Goal: Check status: Check status

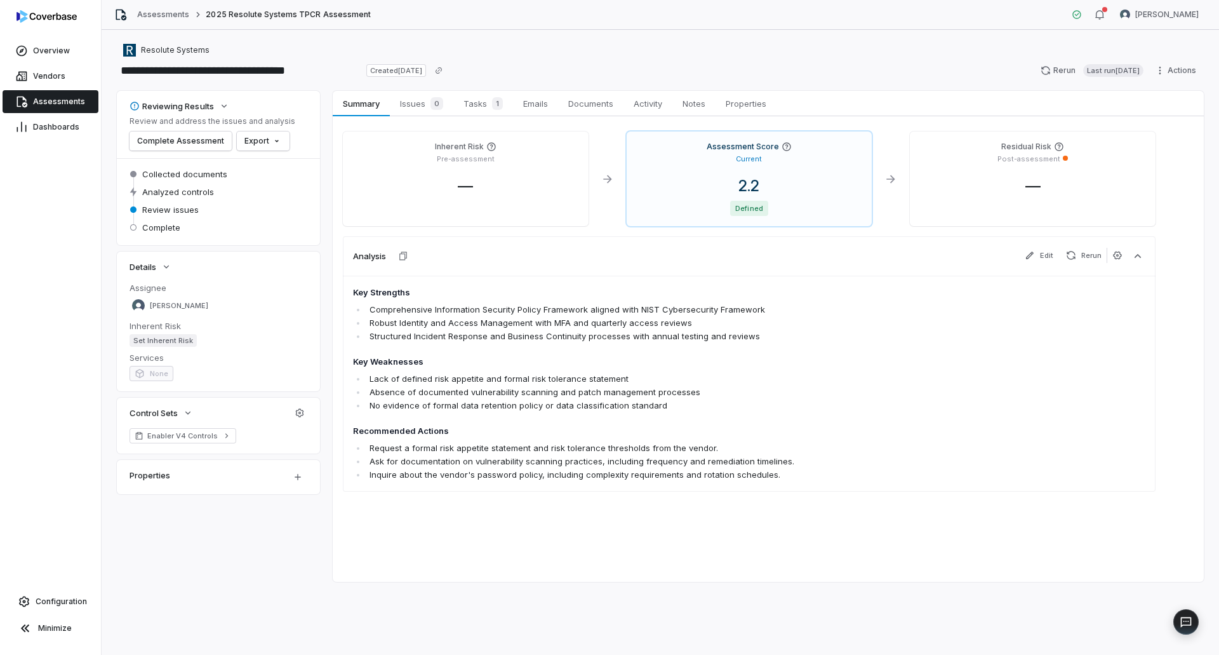
click at [53, 95] on link "Assessments" at bounding box center [51, 101] width 96 height 23
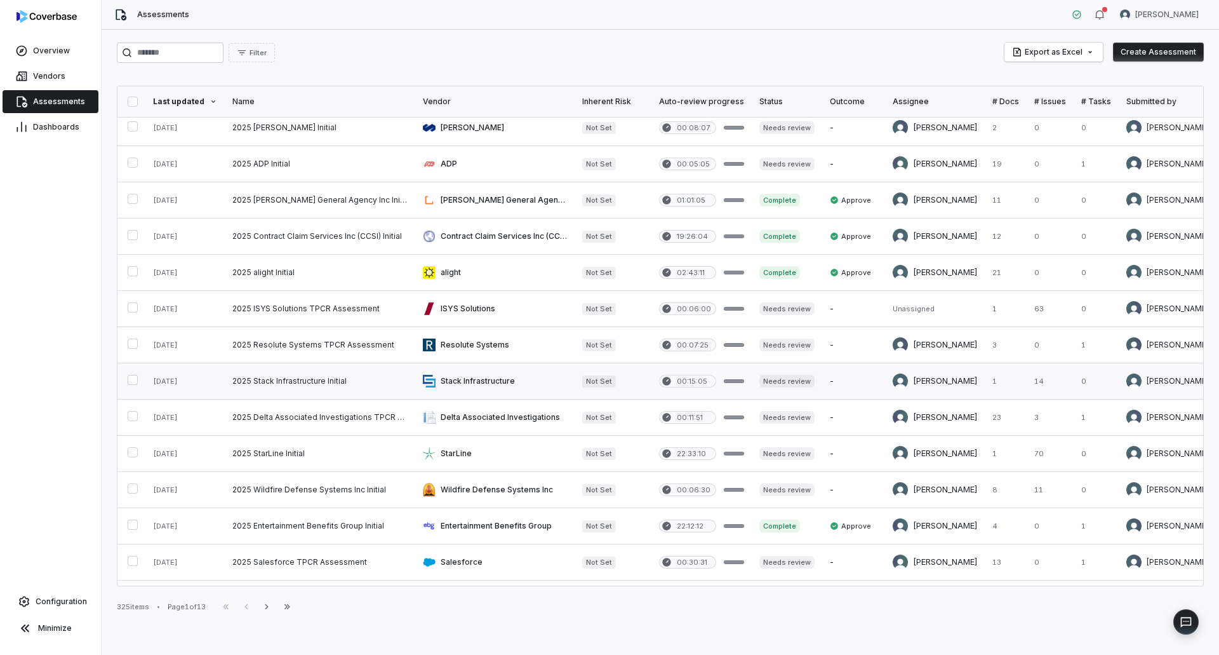
scroll to position [127, 0]
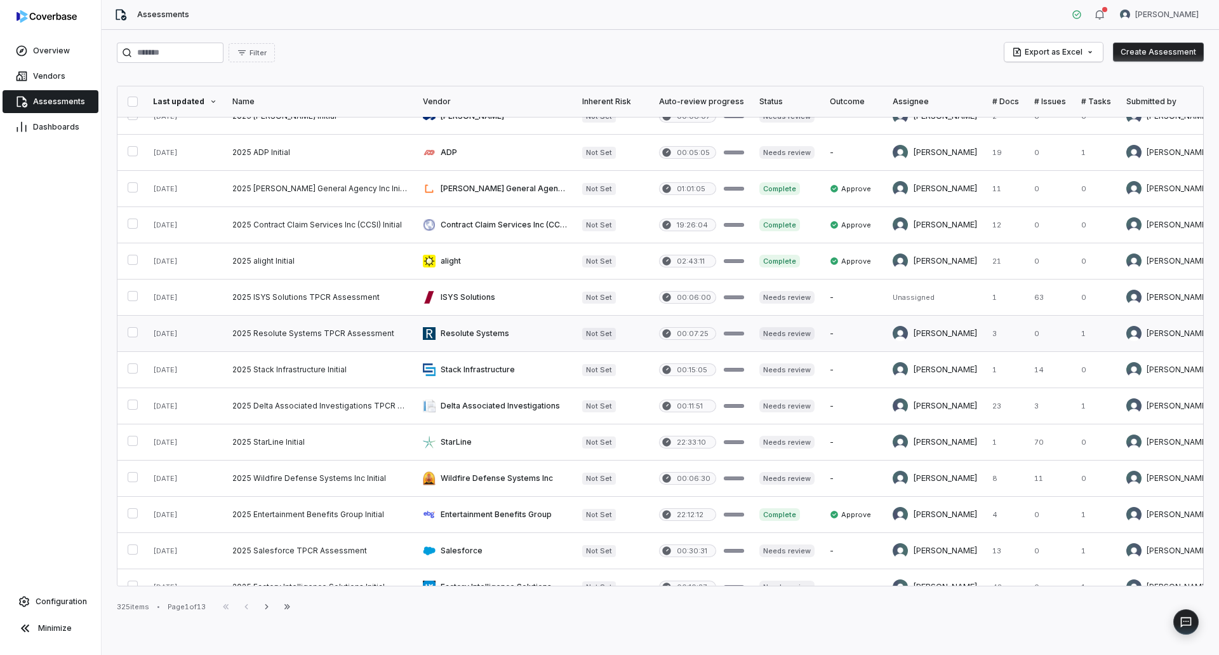
click at [367, 339] on link at bounding box center [320, 334] width 190 height 36
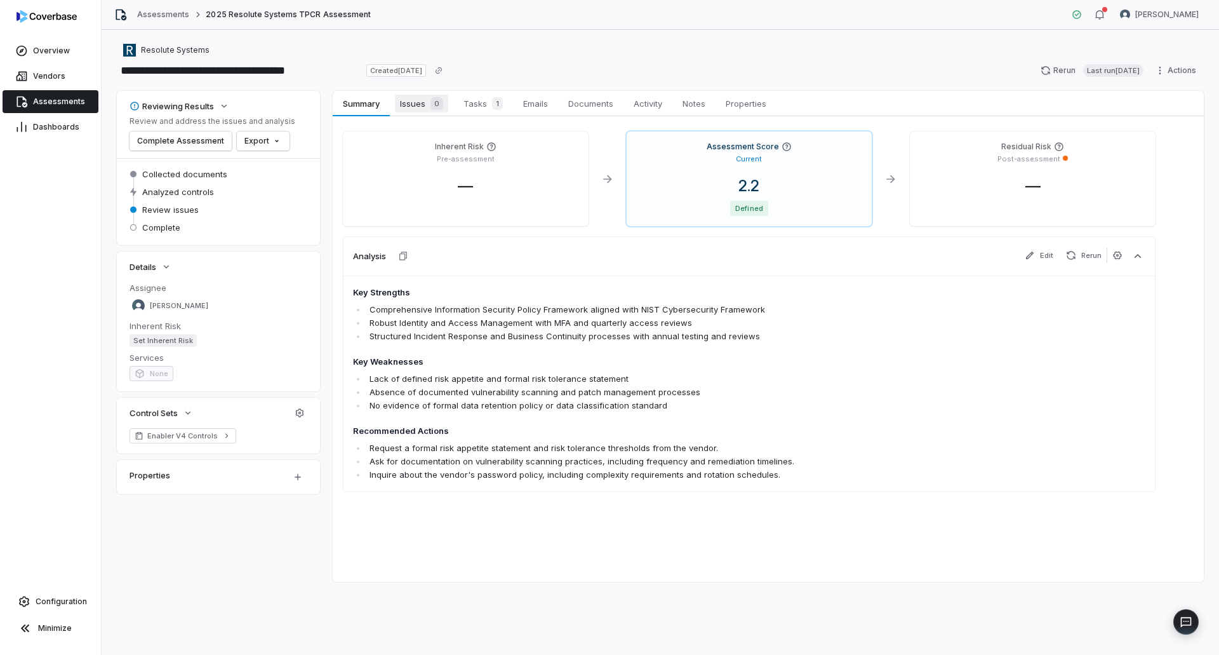
click at [420, 107] on span "Issues 0" at bounding box center [421, 104] width 53 height 18
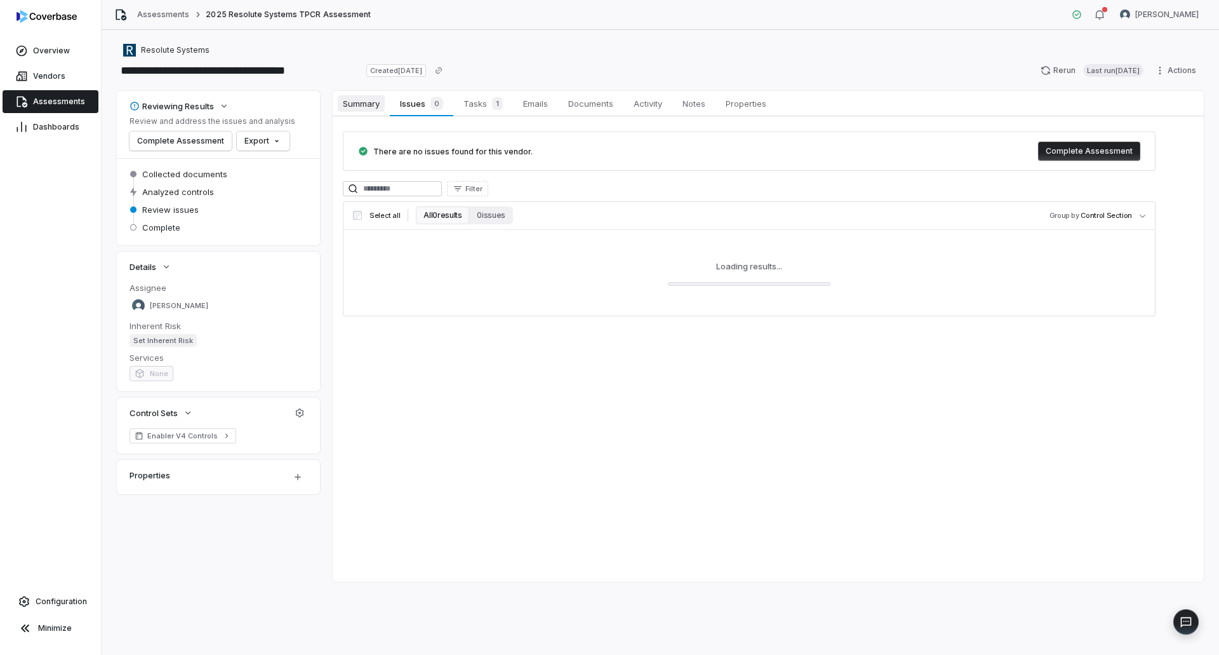
click at [378, 108] on span "Summary" at bounding box center [361, 103] width 47 height 17
